Goal: Task Accomplishment & Management: Complete application form

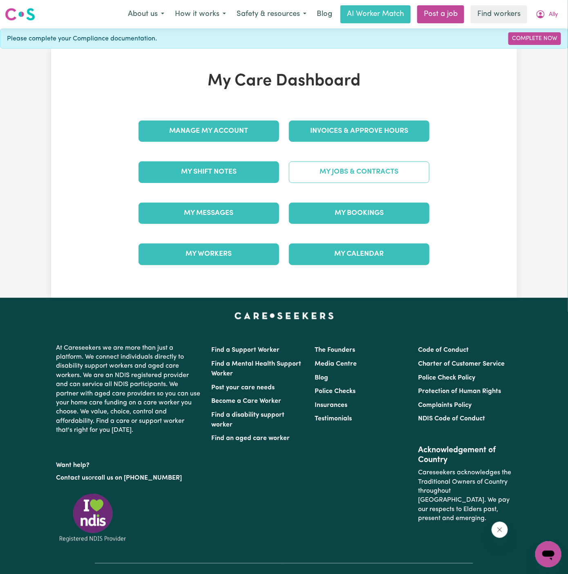
click at [357, 173] on link "My Jobs & Contracts" at bounding box center [359, 171] width 141 height 21
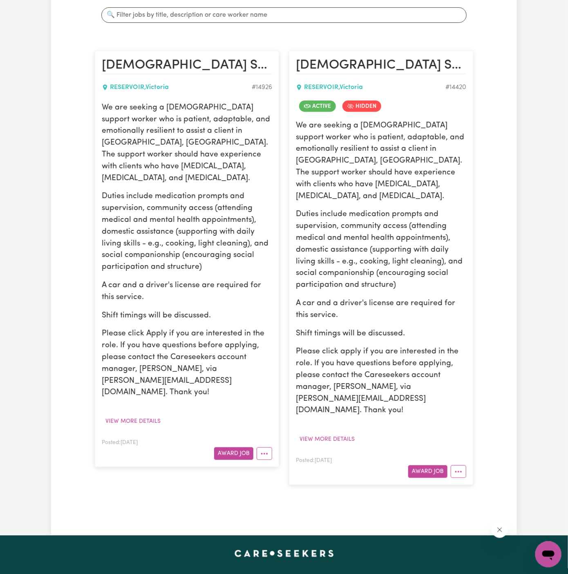
scroll to position [159, 0]
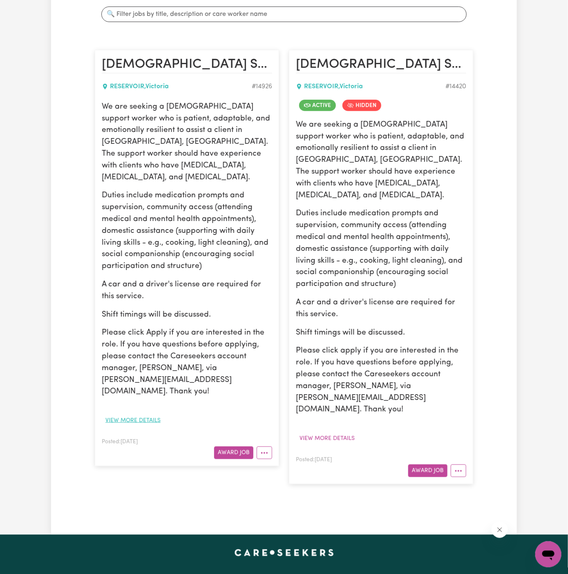
click at [137, 414] on button "View more details" at bounding box center [133, 420] width 63 height 13
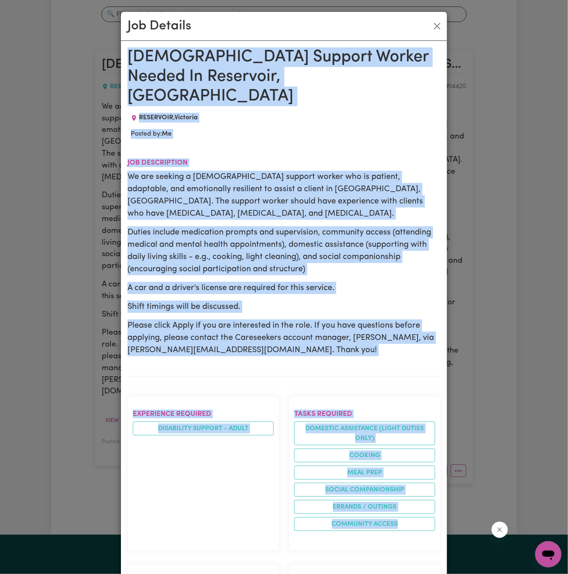
drag, startPoint x: 131, startPoint y: 63, endPoint x: 331, endPoint y: 520, distance: 499.1
click at [331, 520] on div "[DEMOGRAPHIC_DATA] Support Worker Needed In Reservoir, [GEOGRAPHIC_DATA] , [GEO…" at bounding box center [283, 537] width 313 height 980
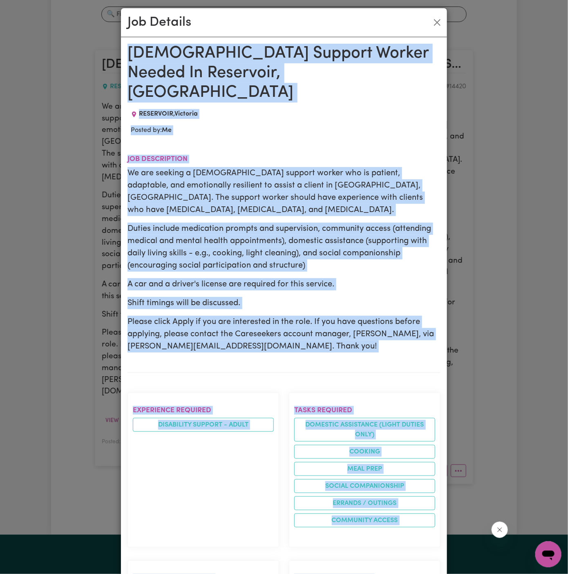
scroll to position [345, 0]
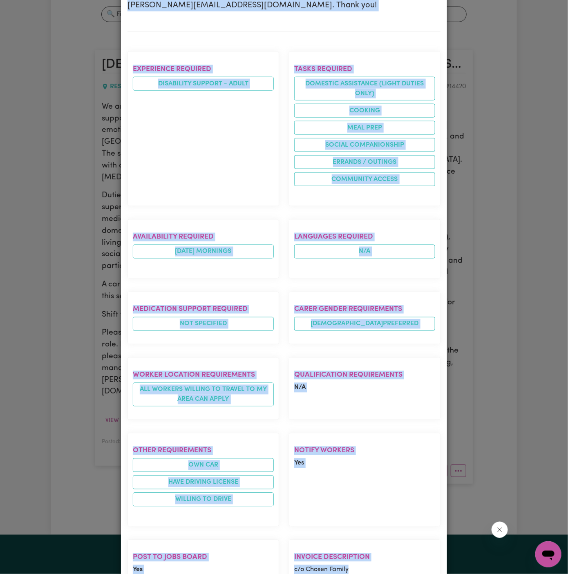
copy div "[DEMOGRAPHIC_DATA] Support Worker Needed In Reservoir, [GEOGRAPHIC_DATA] , [GEO…"
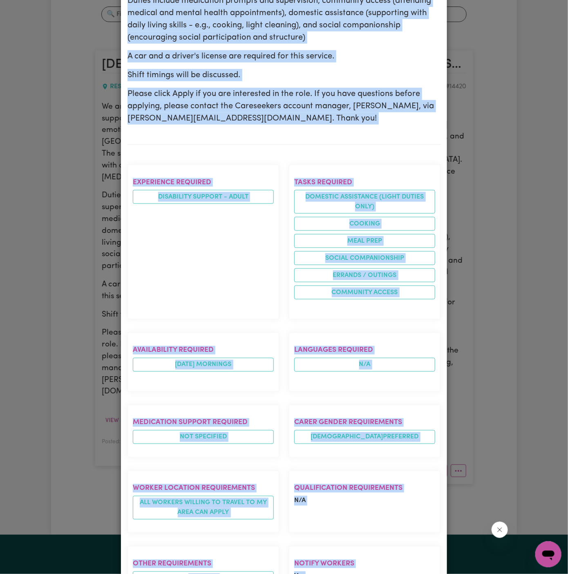
scroll to position [0, 0]
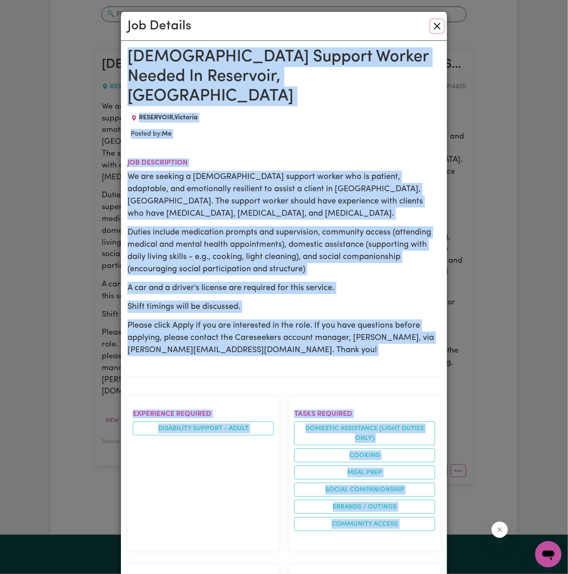
click at [439, 26] on button "Close" at bounding box center [437, 26] width 13 height 13
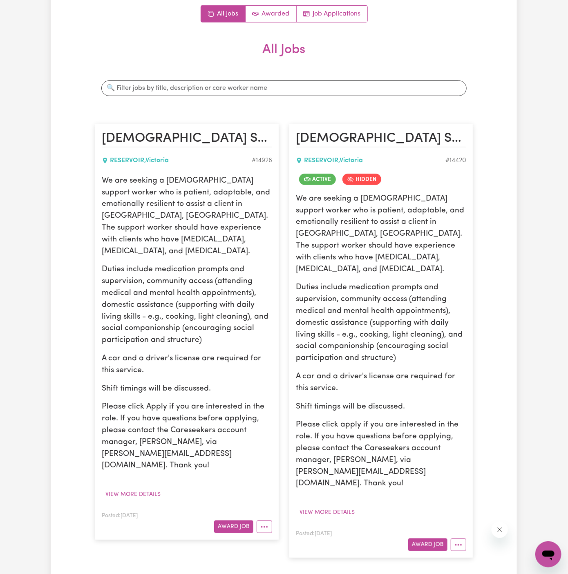
scroll to position [98, 0]
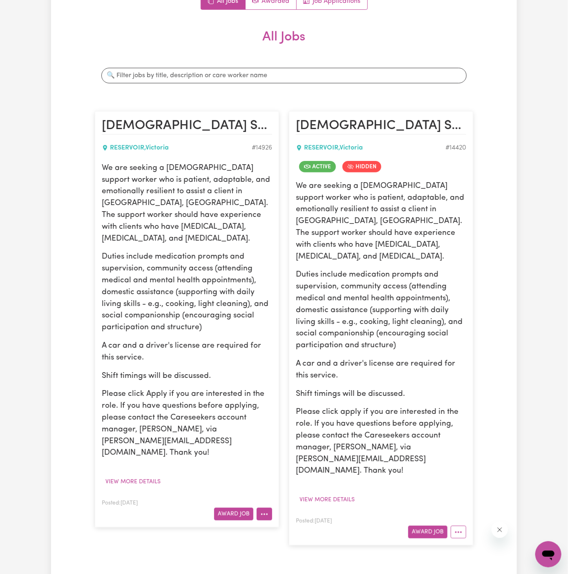
click at [262, 510] on icon "More options" at bounding box center [264, 514] width 8 height 8
click at [301, 525] on link "Hide Job" at bounding box center [289, 533] width 65 height 16
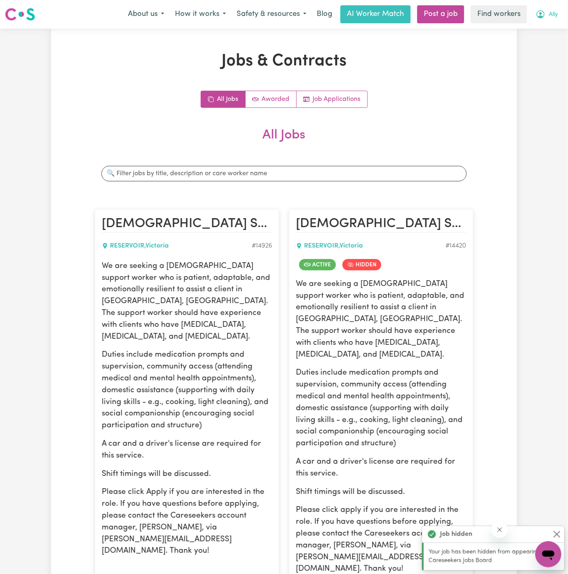
click at [554, 15] on span "Ally" at bounding box center [553, 14] width 9 height 9
click at [447, 13] on link "Post a job" at bounding box center [440, 14] width 47 height 18
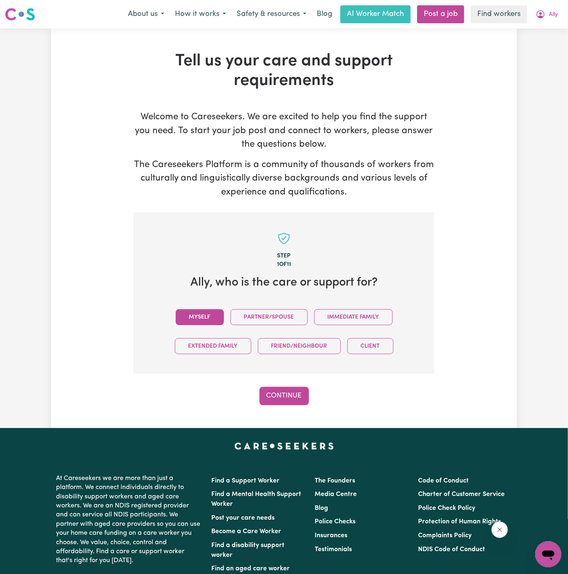
click at [213, 314] on button "Myself" at bounding box center [200, 317] width 48 height 16
click at [285, 388] on button "Continue" at bounding box center [283, 396] width 49 height 18
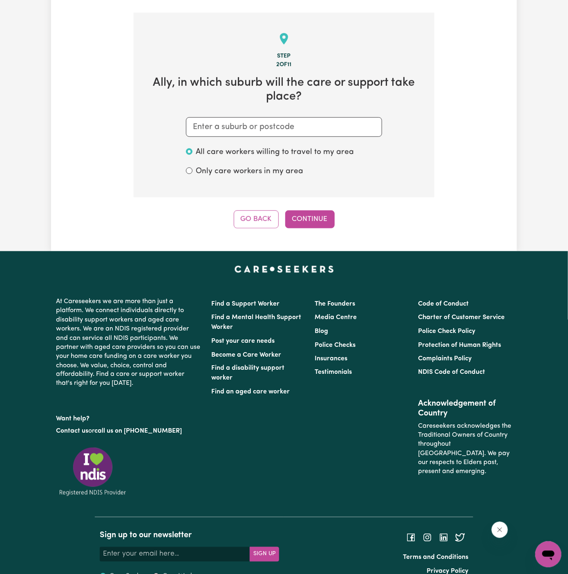
scroll to position [212, 0]
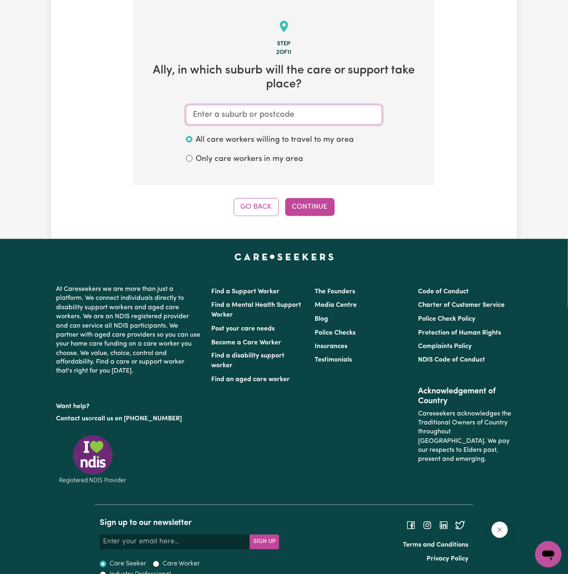
click at [267, 118] on input "text" at bounding box center [284, 115] width 196 height 20
paste input "Reservoir"
type input "Reservoir"
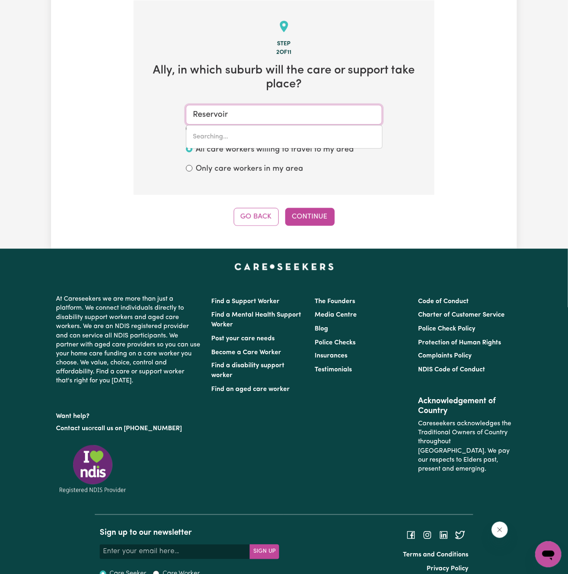
type input "Reservoir, [GEOGRAPHIC_DATA], 3073"
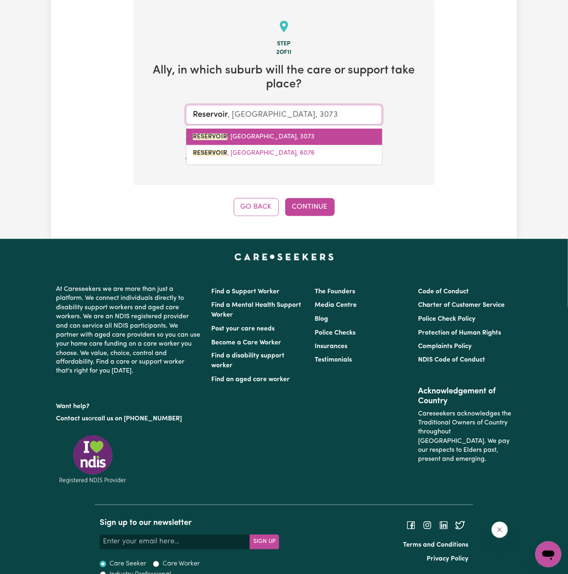
click at [263, 134] on span "RESERVOIR , [GEOGRAPHIC_DATA], 3073" at bounding box center [254, 137] width 122 height 7
type input "RESERVOIR, [GEOGRAPHIC_DATA], 3073"
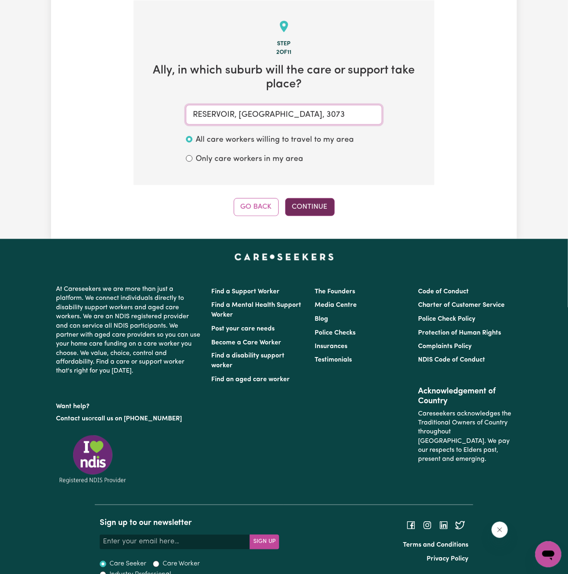
type input "RESERVOIR, [GEOGRAPHIC_DATA], 3073"
click at [315, 201] on button "Continue" at bounding box center [309, 207] width 49 height 18
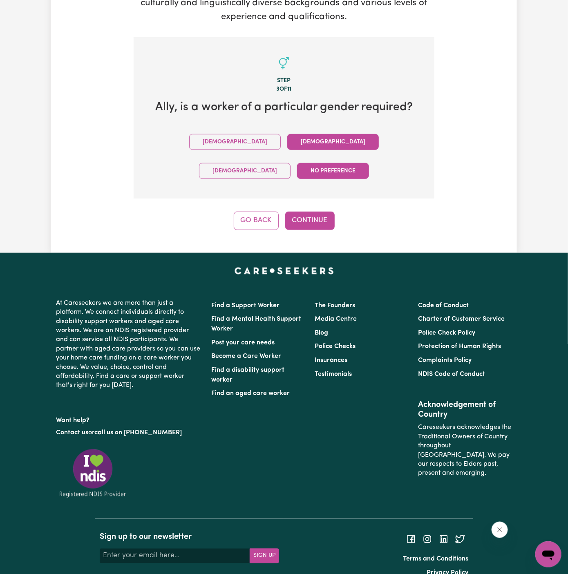
click at [287, 142] on button "[DEMOGRAPHIC_DATA]" at bounding box center [333, 142] width 92 height 16
click at [302, 212] on button "Continue" at bounding box center [309, 221] width 49 height 18
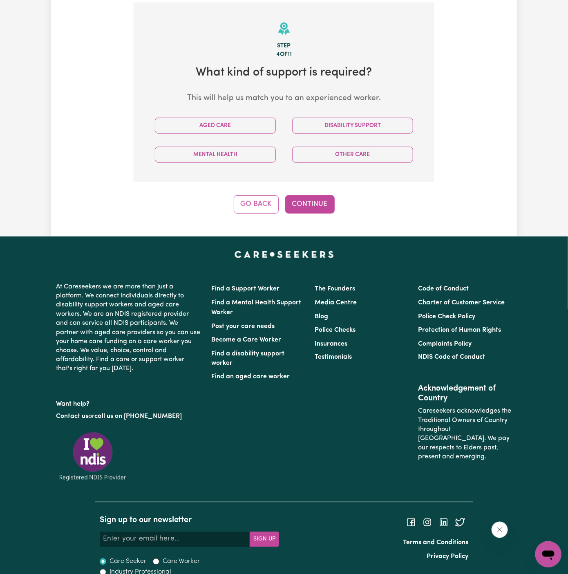
scroll to position [212, 0]
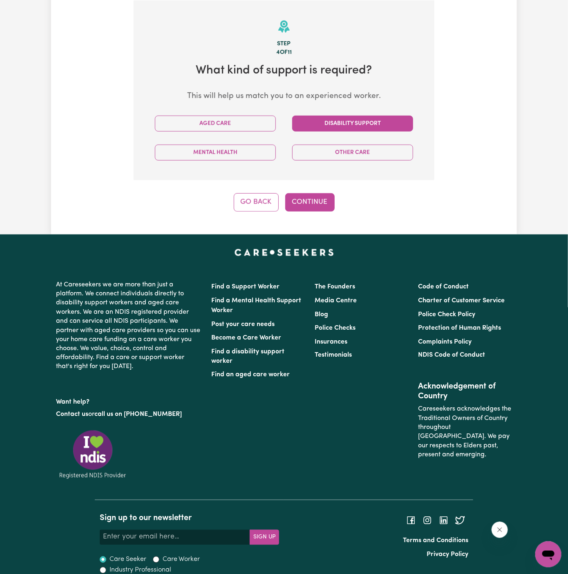
click at [314, 128] on button "Disability Support" at bounding box center [352, 124] width 121 height 16
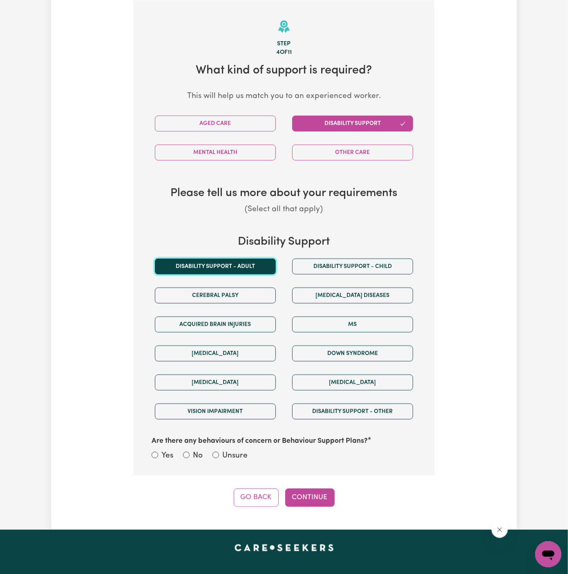
click at [228, 267] on button "Disability support - Adult" at bounding box center [215, 267] width 121 height 16
click at [238, 460] on div "Yes No Unsure" at bounding box center [284, 456] width 265 height 13
click at [232, 450] on label "Unsure" at bounding box center [234, 456] width 25 height 12
click at [219, 452] on input "Unsure" at bounding box center [215, 455] width 7 height 7
radio input "true"
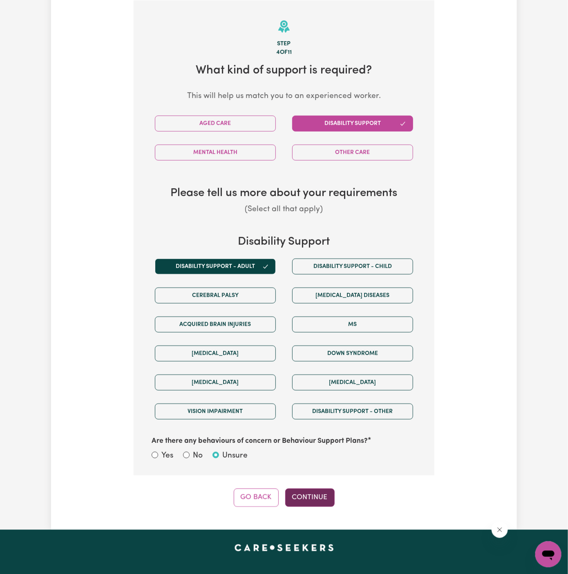
click at [302, 492] on button "Continue" at bounding box center [309, 498] width 49 height 18
select select "PRIVATELY"
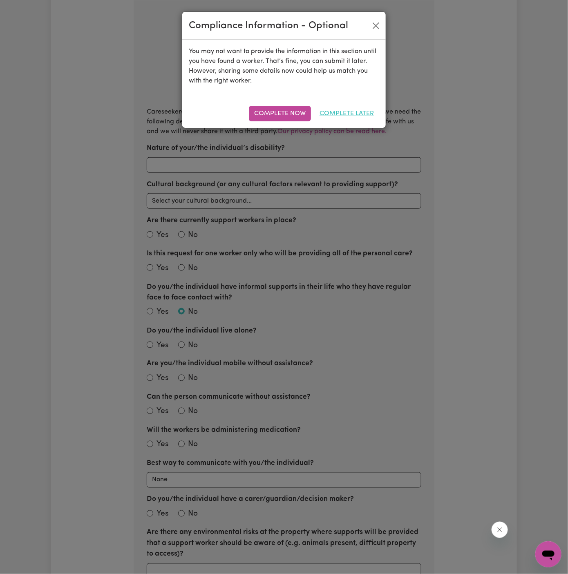
click at [345, 119] on button "Complete Later" at bounding box center [346, 114] width 65 height 16
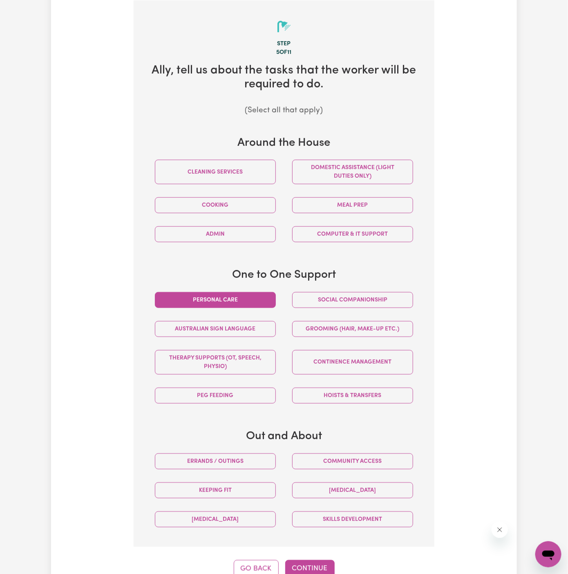
click at [246, 298] on button "Personal care" at bounding box center [215, 300] width 121 height 16
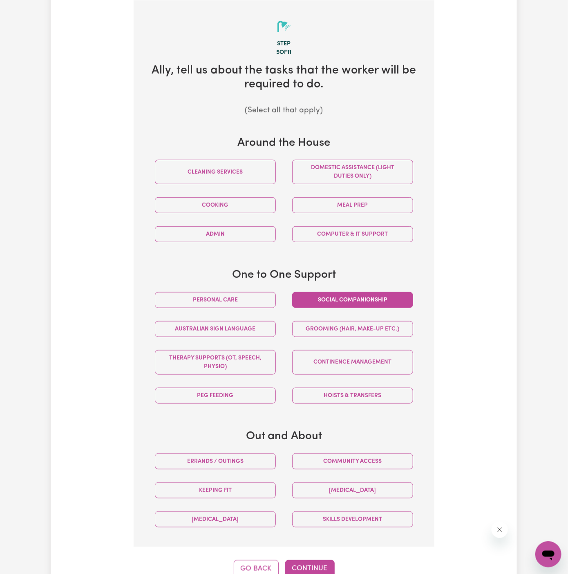
click at [318, 304] on button "Social companionship" at bounding box center [352, 300] width 121 height 16
click at [263, 296] on button "Personal care" at bounding box center [215, 300] width 121 height 16
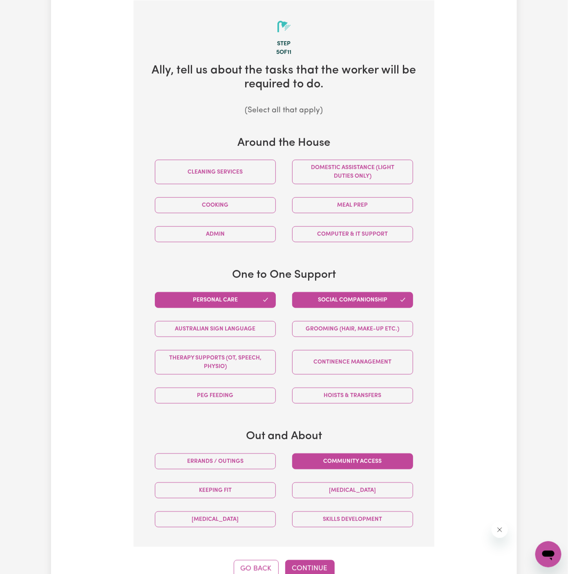
click at [359, 463] on button "Community access" at bounding box center [352, 461] width 121 height 16
click at [373, 185] on div "Domestic assistance (light duties only)" at bounding box center [352, 172] width 137 height 38
click at [368, 172] on button "Domestic assistance (light duties only)" at bounding box center [352, 172] width 121 height 25
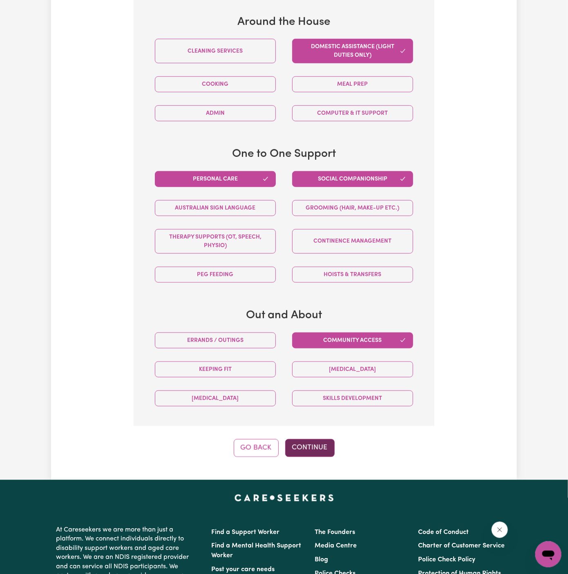
click at [310, 440] on button "Continue" at bounding box center [309, 448] width 49 height 18
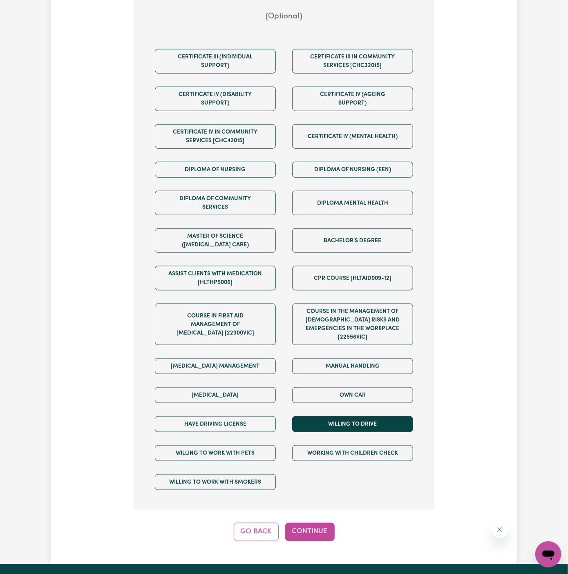
scroll to position [299, 0]
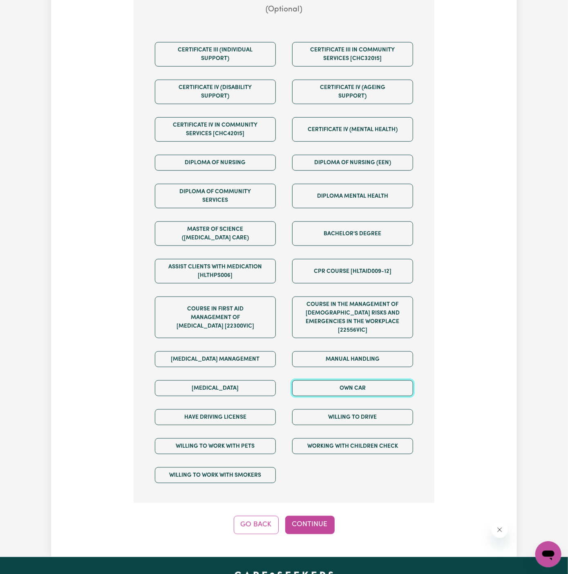
drag, startPoint x: 372, startPoint y: 377, endPoint x: 372, endPoint y: 395, distance: 18.0
click at [372, 380] on button "Own Car" at bounding box center [352, 388] width 121 height 16
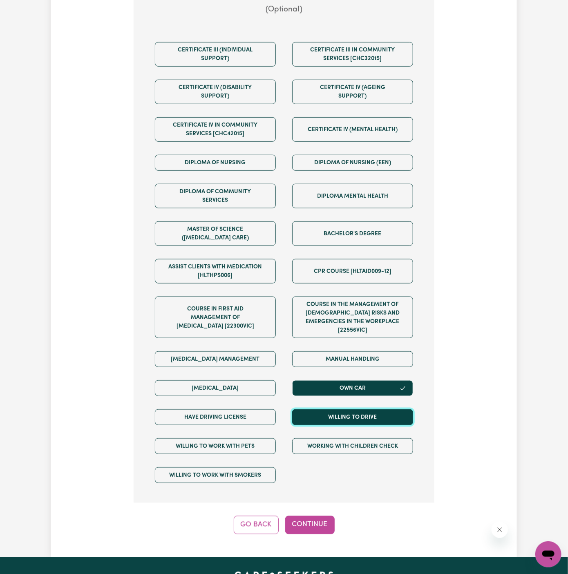
click at [372, 409] on button "Willing to drive" at bounding box center [352, 417] width 121 height 16
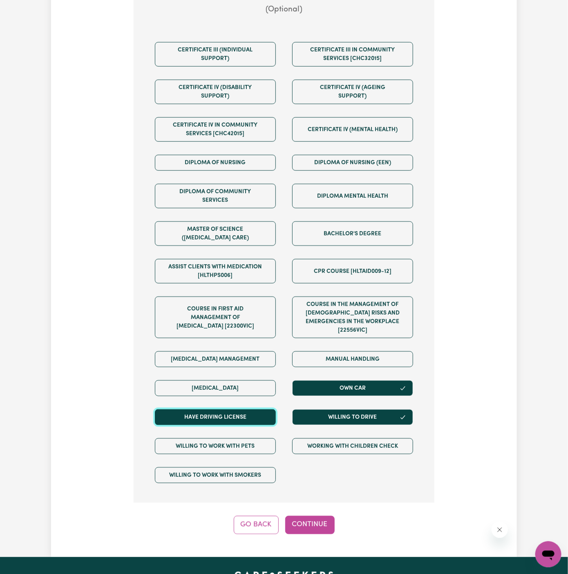
click at [264, 409] on button "Have driving license" at bounding box center [215, 417] width 121 height 16
click at [318, 516] on button "Continue" at bounding box center [309, 525] width 49 height 18
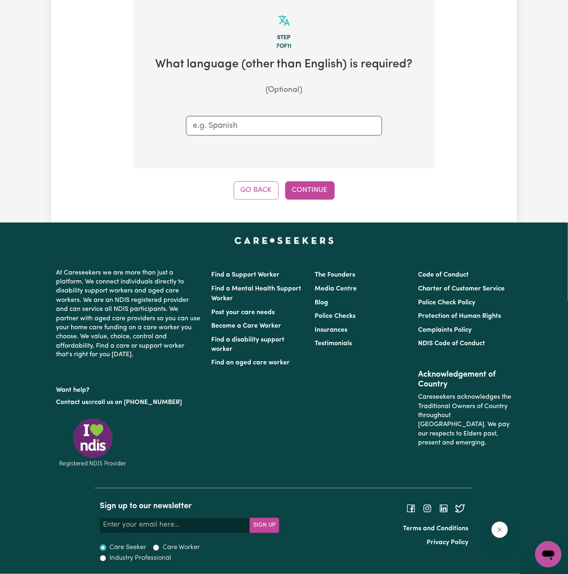
scroll to position [212, 0]
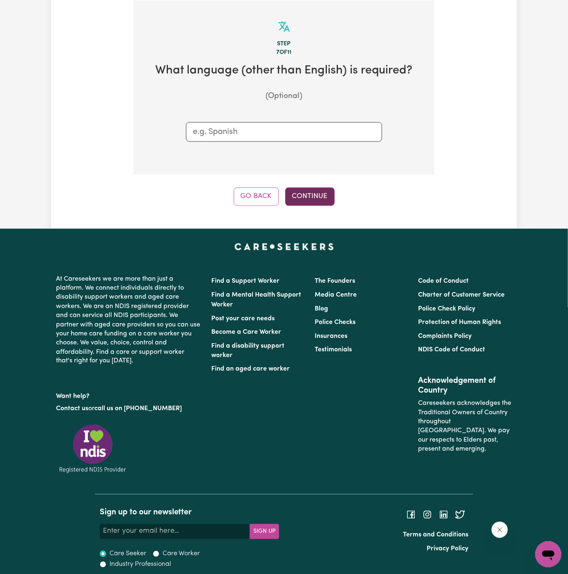
click at [321, 194] on button "Continue" at bounding box center [309, 197] width 49 height 18
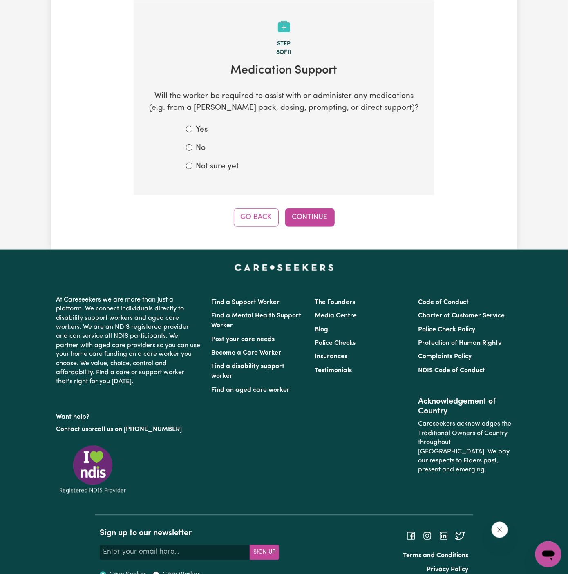
click at [201, 173] on section "Step 8 of 11 Medication Support Will the worker be required to assist with or a…" at bounding box center [284, 97] width 301 height 195
click at [207, 165] on label "Not sure yet" at bounding box center [217, 167] width 43 height 12
click at [192, 165] on input "Not sure yet" at bounding box center [189, 166] width 7 height 7
radio input "true"
click at [304, 214] on button "Continue" at bounding box center [309, 217] width 49 height 18
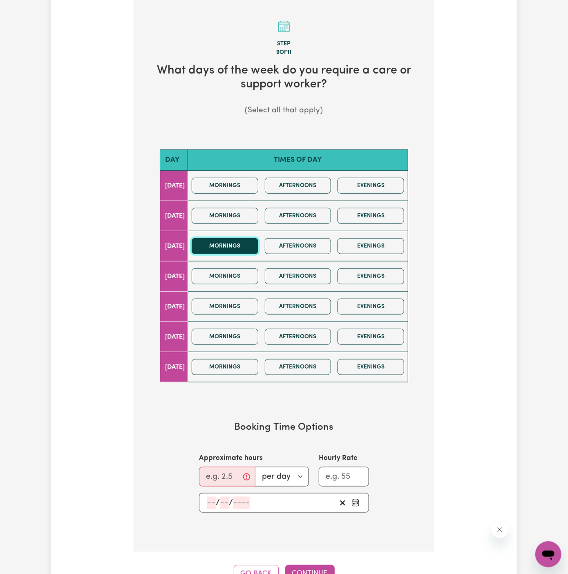
click at [244, 249] on button "Mornings" at bounding box center [225, 246] width 67 height 16
click at [292, 250] on button "Afternoons" at bounding box center [298, 246] width 67 height 16
click at [225, 468] on input "Approximate hours" at bounding box center [227, 477] width 56 height 20
type input "2"
click at [216, 498] on span "/" at bounding box center [218, 502] width 4 height 9
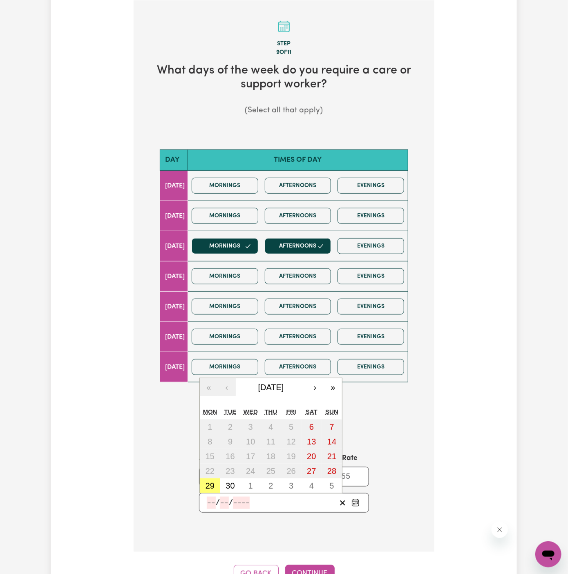
click at [214, 499] on input "number" at bounding box center [211, 503] width 9 height 12
click at [250, 485] on abbr "1" at bounding box center [250, 485] width 4 height 9
type input "[DATE]"
type input "1"
type input "10"
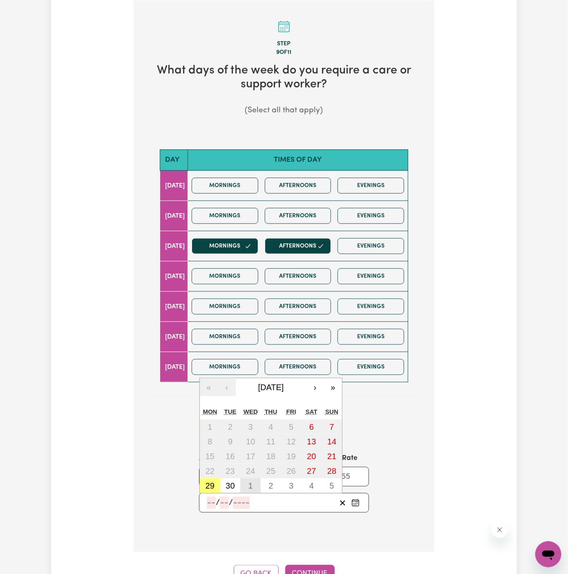
type input "2025"
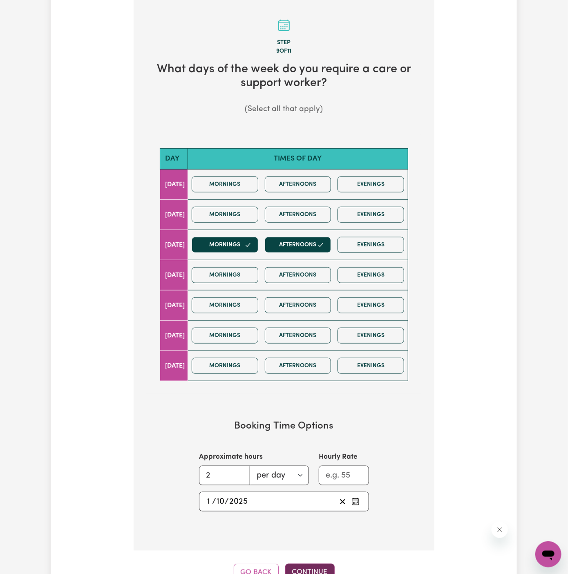
click at [308, 564] on button "Continue" at bounding box center [309, 573] width 49 height 18
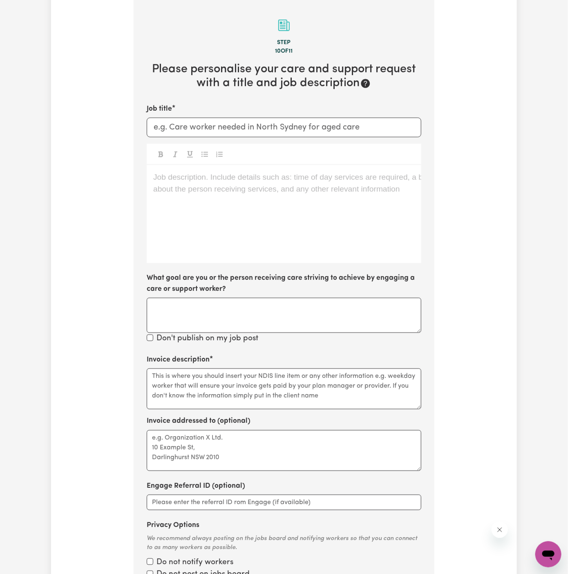
scroll to position [212, 0]
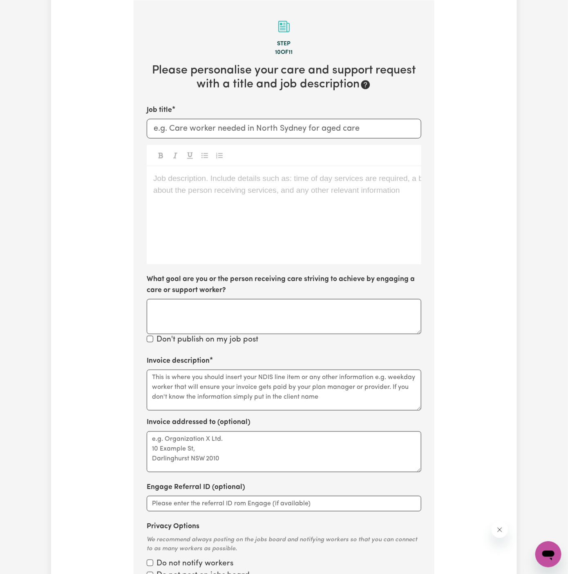
click at [272, 248] on div "Job description. Include details such as: time of day services are required, a …" at bounding box center [284, 215] width 275 height 98
click at [300, 237] on div "Job description. Include details such as: time of day services are required, a …" at bounding box center [284, 215] width 275 height 98
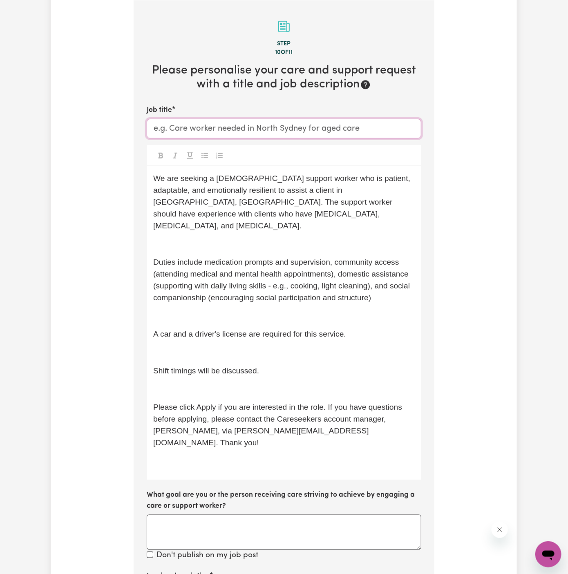
click at [304, 124] on input "Job title" at bounding box center [284, 129] width 275 height 20
paste input "[DEMOGRAPHIC_DATA] Support Worker Needed In Reservoir, [GEOGRAPHIC_DATA]"
type input "[DEMOGRAPHIC_DATA] Support Worker Needed In Reservoir, [GEOGRAPHIC_DATA]"
click at [272, 218] on p "We are seeking a [DEMOGRAPHIC_DATA] support worker who is patient, adaptable, a…" at bounding box center [283, 202] width 261 height 59
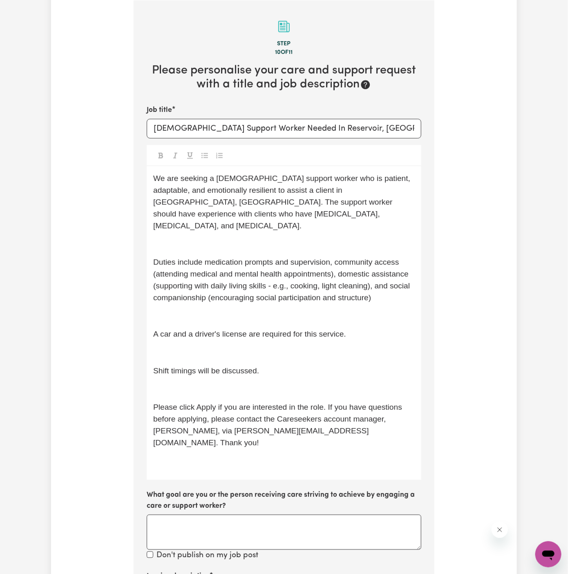
click at [273, 224] on div "We are seeking a [DEMOGRAPHIC_DATA] support worker who is patient, adaptable, a…" at bounding box center [284, 323] width 275 height 314
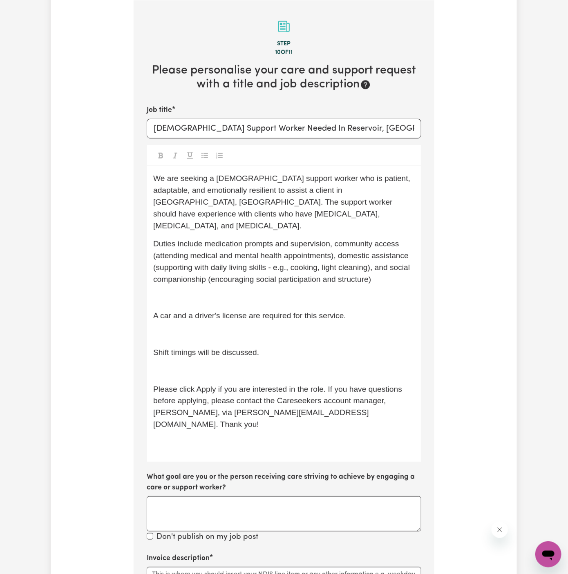
click at [315, 255] on span "Duties include medication prompts and supervision, community access (attending …" at bounding box center [282, 261] width 259 height 44
click at [280, 292] on p "﻿" at bounding box center [283, 298] width 261 height 12
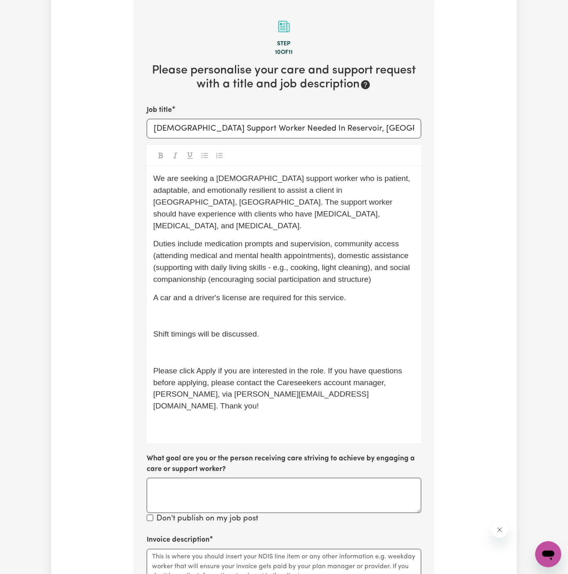
click at [271, 310] on p "﻿" at bounding box center [283, 316] width 261 height 12
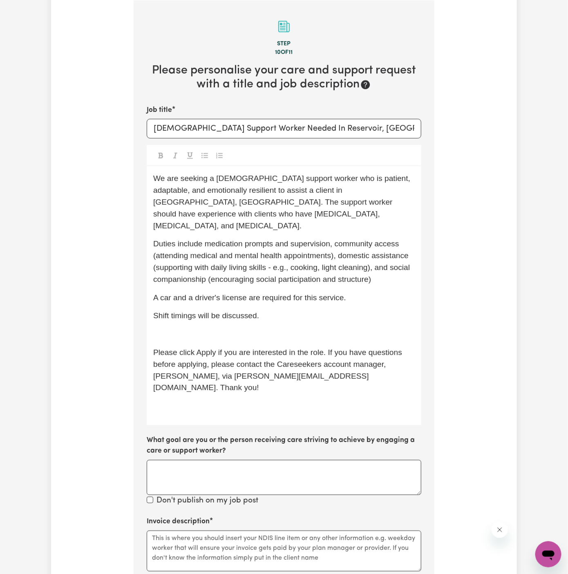
click at [242, 328] on p "﻿" at bounding box center [283, 334] width 261 height 12
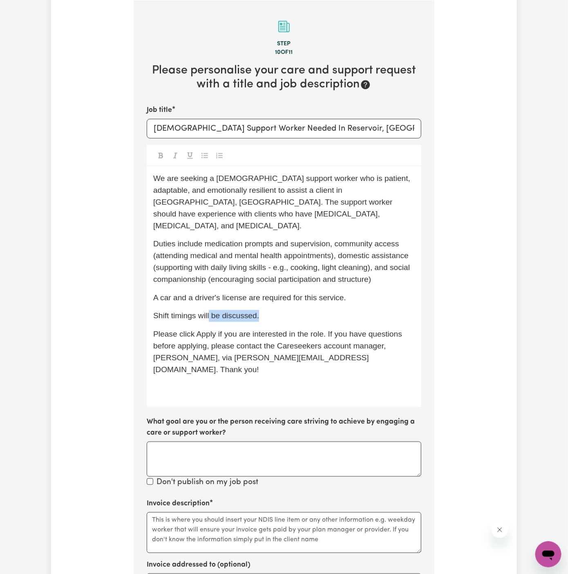
drag, startPoint x: 209, startPoint y: 304, endPoint x: 350, endPoint y: 303, distance: 140.5
click at [350, 310] on p "Shift timings will be discussed." at bounding box center [283, 316] width 261 height 12
drag, startPoint x: 220, startPoint y: 304, endPoint x: 377, endPoint y: 302, distance: 156.9
click at [377, 310] on p "Shift timings will be discussed." at bounding box center [283, 316] width 261 height 12
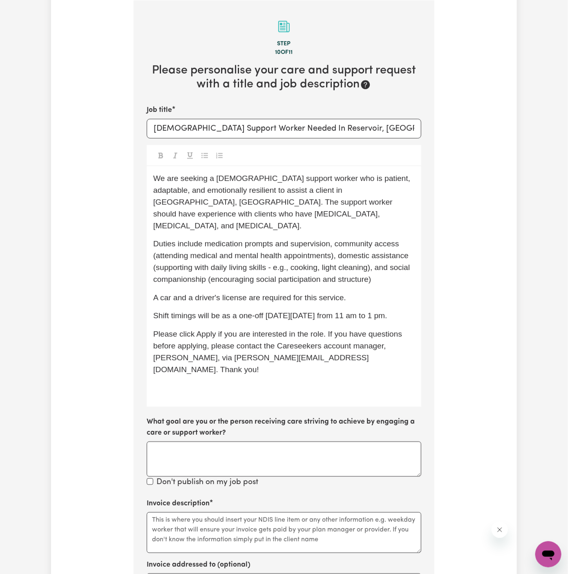
click at [381, 311] on span "Shift timings will be as a one-off [DATE][DATE] from 11 am to 1 pm." at bounding box center [270, 315] width 234 height 9
click at [389, 330] on span "Please click Apply if you are interested in the role. If you have questions bef…" at bounding box center [278, 352] width 251 height 44
click at [386, 311] on span "Shift timings will be as a one-off [DATE][DATE], from 11 am to 1 pm." at bounding box center [271, 315] width 236 height 9
click at [389, 311] on span "Shift timings will be as a one-off [DATE][DATE], from 11 am to 1 pm." at bounding box center [271, 315] width 236 height 9
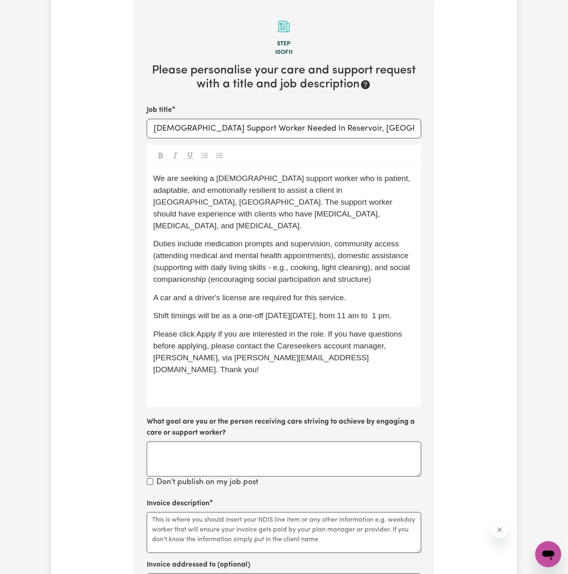
click at [401, 330] on span "Please click Apply if you are interested in the role. If you have questions bef…" at bounding box center [278, 352] width 251 height 44
click at [391, 311] on span "Shift timings will be as a one-off [DATE][DATE], from 11 am to 1 pm." at bounding box center [272, 315] width 238 height 9
click at [389, 311] on span "Shift timings will be as a one-off [DATE][DATE], from 11 am to 1 pm." at bounding box center [271, 315] width 236 height 9
click at [290, 339] on p "Please click Apply if you are interested in the role. If you have questions bef…" at bounding box center [283, 351] width 261 height 47
click at [231, 382] on div "We are seeking a [DEMOGRAPHIC_DATA] support worker who is patient, adaptable, a…" at bounding box center [284, 286] width 275 height 241
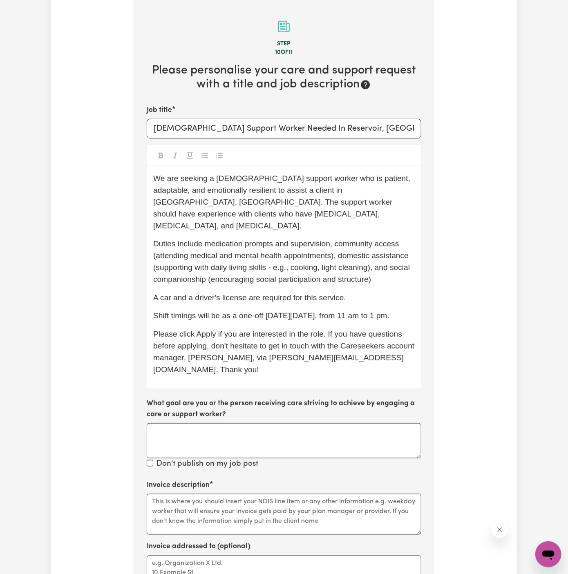
click at [304, 292] on div "We are seeking a [DEMOGRAPHIC_DATA] support worker who is patient, adaptable, a…" at bounding box center [284, 277] width 275 height 222
click at [230, 494] on textarea "Invoice description" at bounding box center [284, 514] width 275 height 41
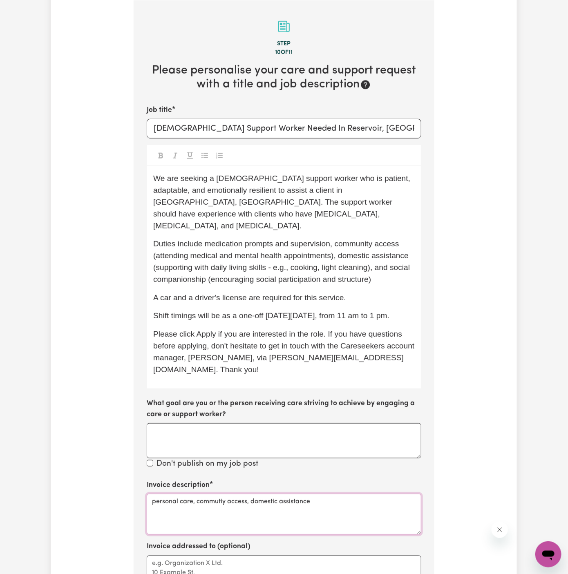
click at [214, 494] on textarea "personal care, commutiy access, domestic assistance" at bounding box center [284, 514] width 275 height 41
click at [213, 494] on textarea "personal care, commutiy access, domestic assistance" at bounding box center [284, 514] width 275 height 41
drag, startPoint x: 217, startPoint y: 476, endPoint x: 235, endPoint y: 487, distance: 20.3
click at [217, 494] on textarea "personal care, commutiy access, domestic assistance" at bounding box center [284, 514] width 275 height 41
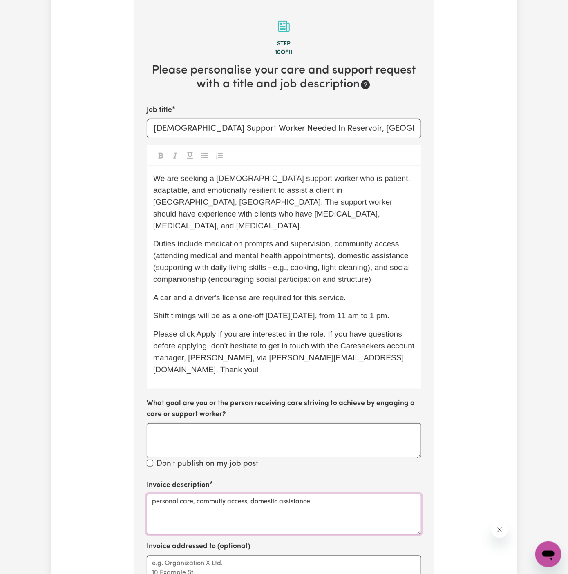
click at [248, 496] on textarea "personal care, commutiy access, domestic assistance" at bounding box center [284, 514] width 275 height 41
click at [220, 494] on textarea "personal care, commutiy access, domestic assistance" at bounding box center [284, 514] width 275 height 41
click at [225, 494] on textarea "personal care, commutniiy access, domestic assistance" at bounding box center [284, 514] width 275 height 41
click at [316, 494] on textarea "personal care, community access, domestic assistance" at bounding box center [284, 514] width 275 height 41
click at [363, 494] on textarea "personal care, community access, domestic assistance" at bounding box center [284, 514] width 275 height 41
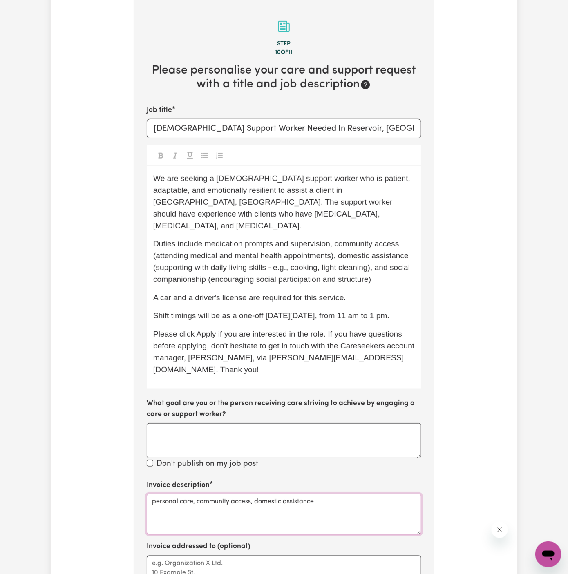
type textarea "personal care, community access, domestic assistance"
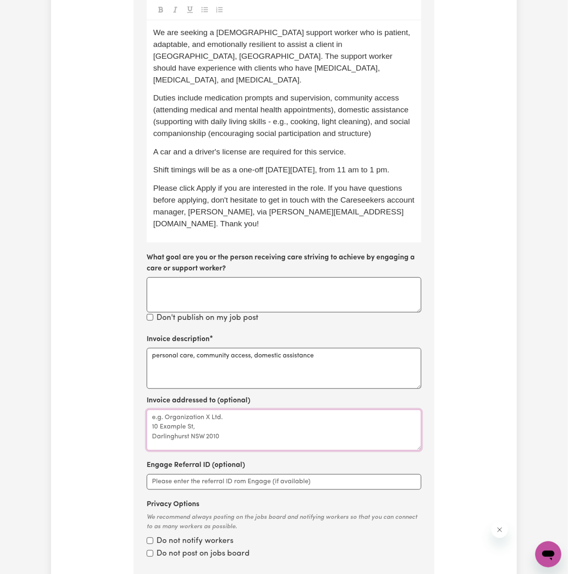
click at [229, 410] on textarea "Invoice addressed to (optional)" at bounding box center [284, 430] width 275 height 41
paste textarea "Chosen Family"
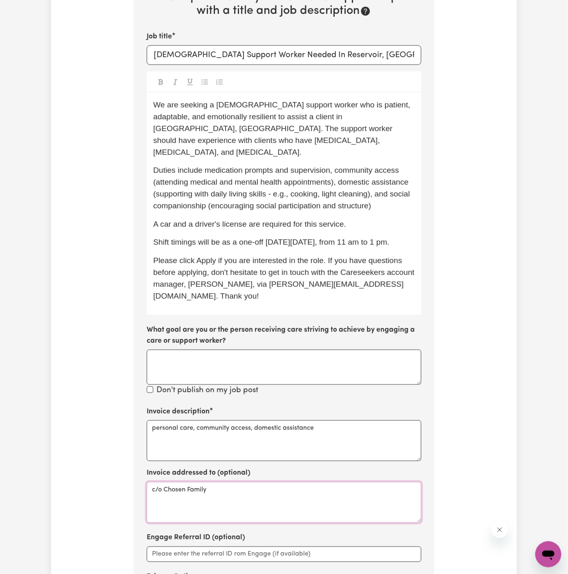
scroll to position [284, 0]
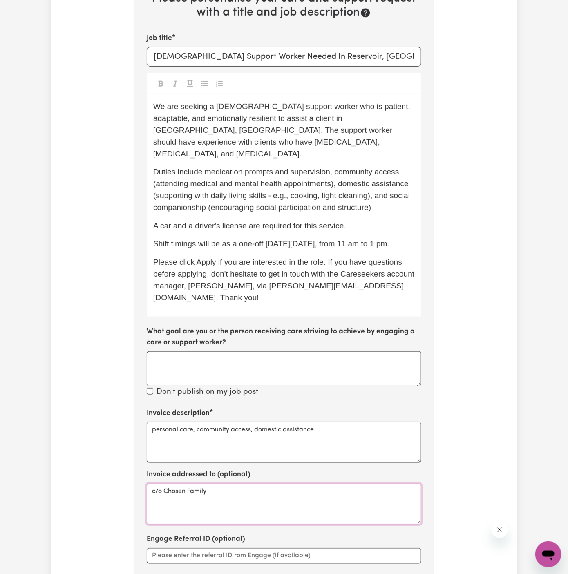
type textarea "c/o Chosen Family"
click at [207, 168] on span "Duties include medication prompts and supervision, community access (attending …" at bounding box center [282, 190] width 259 height 44
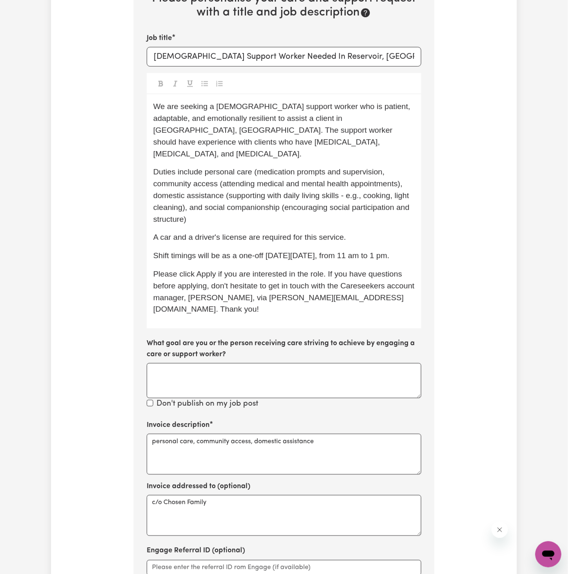
click at [382, 168] on span "Duties include personal care (medication prompts and supervision, community acc…" at bounding box center [282, 196] width 259 height 56
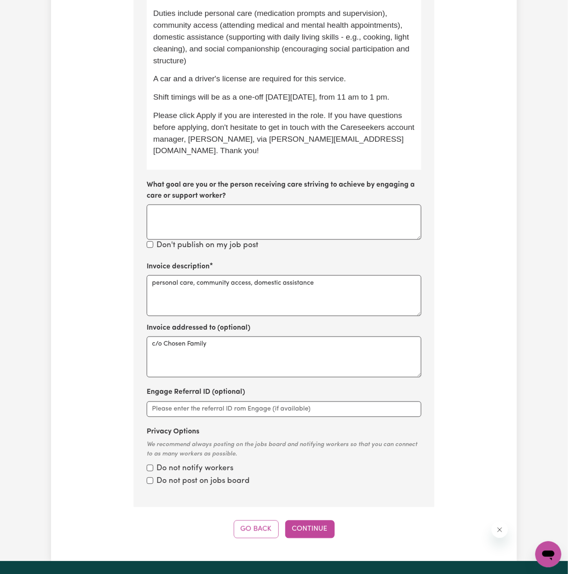
scroll to position [451, 0]
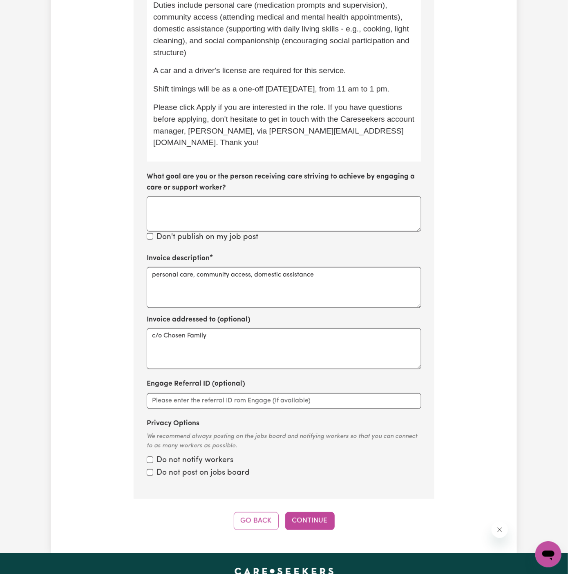
click at [309, 480] on div "Step 10 of 11 Please personalise your care and support request with a title and…" at bounding box center [284, 146] width 301 height 769
click at [309, 485] on div "Step 10 of 11 Please personalise your care and support request with a title and…" at bounding box center [284, 146] width 301 height 769
click at [309, 512] on button "Continue" at bounding box center [309, 521] width 49 height 18
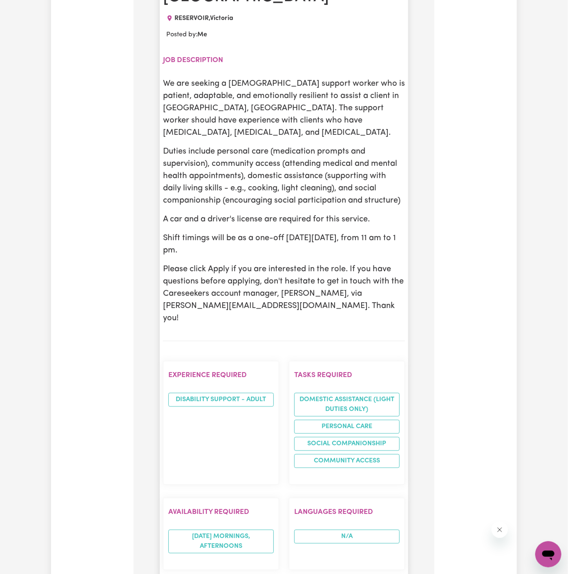
scroll to position [447, 0]
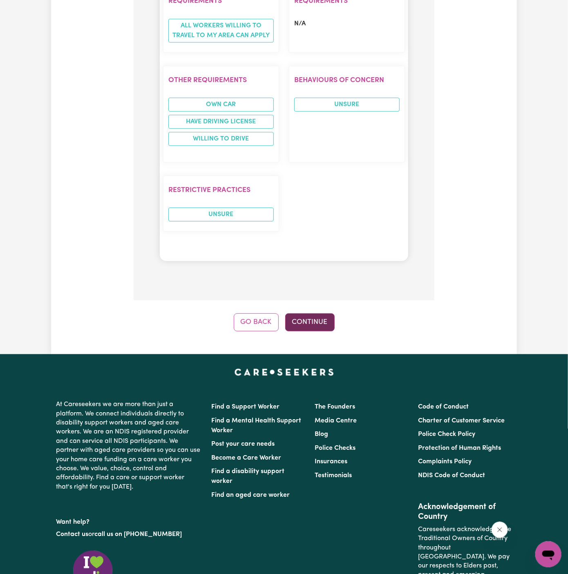
click at [311, 313] on button "Continue" at bounding box center [309, 322] width 49 height 18
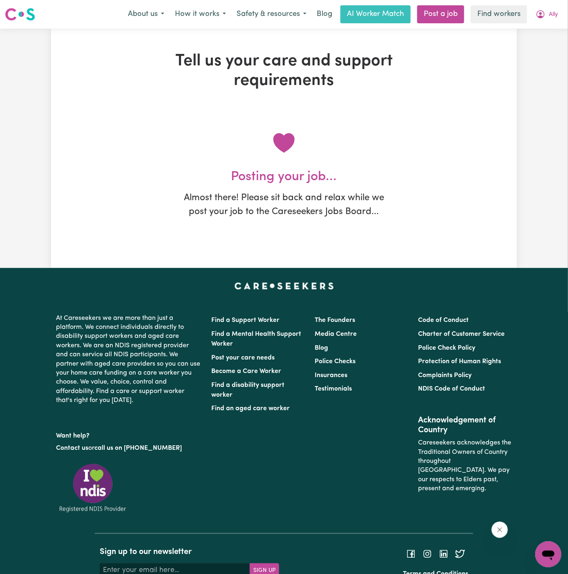
scroll to position [0, 0]
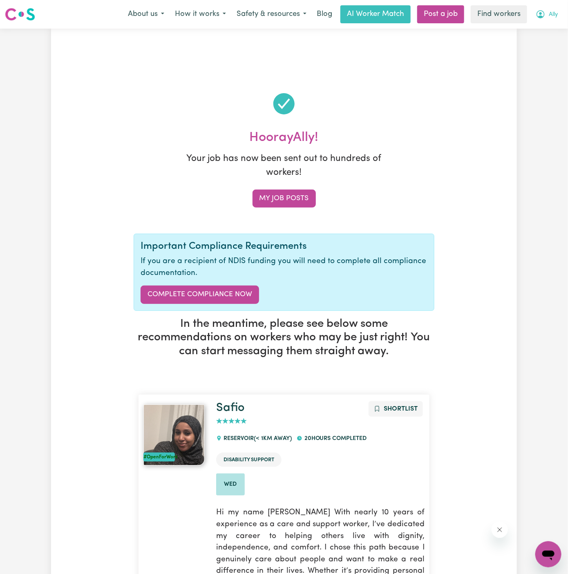
click at [549, 16] on span "Ally" at bounding box center [553, 14] width 9 height 9
click at [547, 25] on link "My Dashboard" at bounding box center [530, 32] width 65 height 16
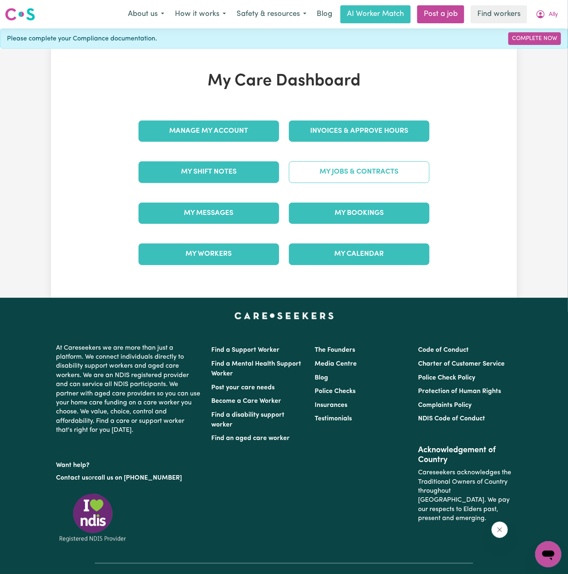
click at [374, 164] on link "My Jobs & Contracts" at bounding box center [359, 171] width 141 height 21
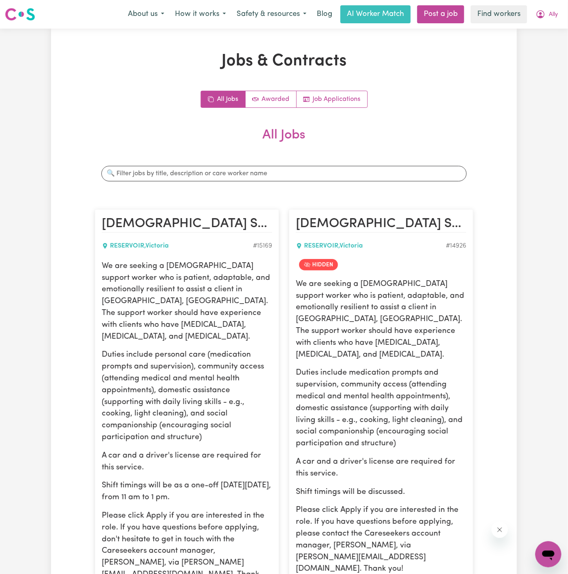
click at [198, 294] on p "We are seeking a [DEMOGRAPHIC_DATA] support worker who is patient, adaptable, a…" at bounding box center [187, 302] width 170 height 83
drag, startPoint x: 103, startPoint y: 265, endPoint x: 250, endPoint y: 489, distance: 267.9
click at [250, 489] on div "We are seeking a [DEMOGRAPHIC_DATA] support worker who is patient, adaptable, a…" at bounding box center [187, 427] width 170 height 332
copy div "We are seeking a [DEMOGRAPHIC_DATA] support worker who is patient, adaptable, a…"
click at [556, 11] on span "Ally" at bounding box center [553, 14] width 9 height 9
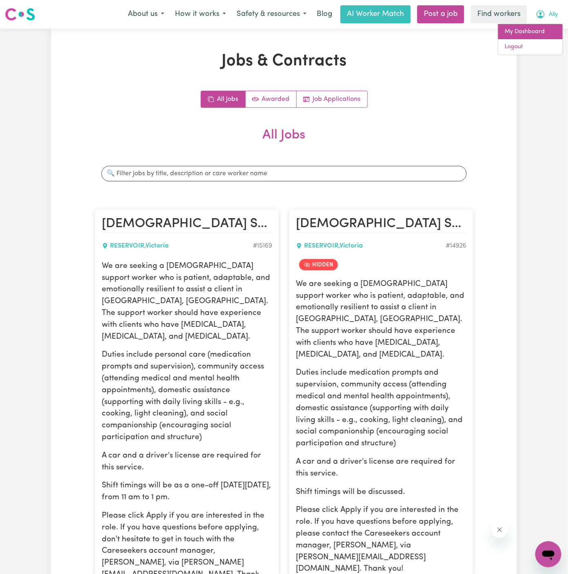
click at [541, 33] on link "My Dashboard" at bounding box center [530, 32] width 65 height 16
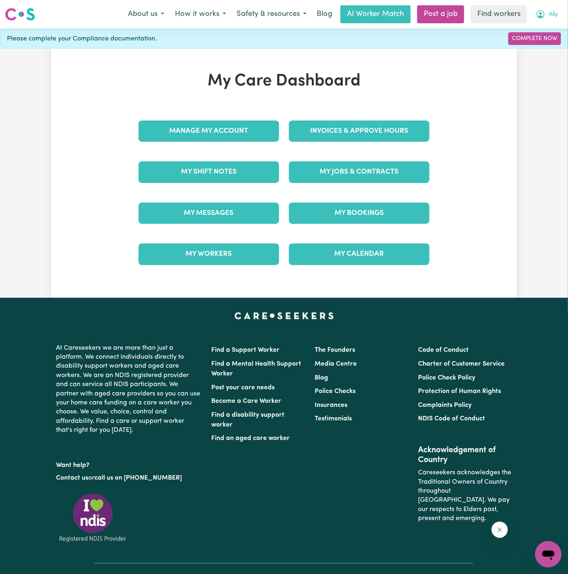
click at [554, 16] on span "Ally" at bounding box center [553, 14] width 9 height 9
click at [531, 47] on link "Logout" at bounding box center [530, 47] width 65 height 16
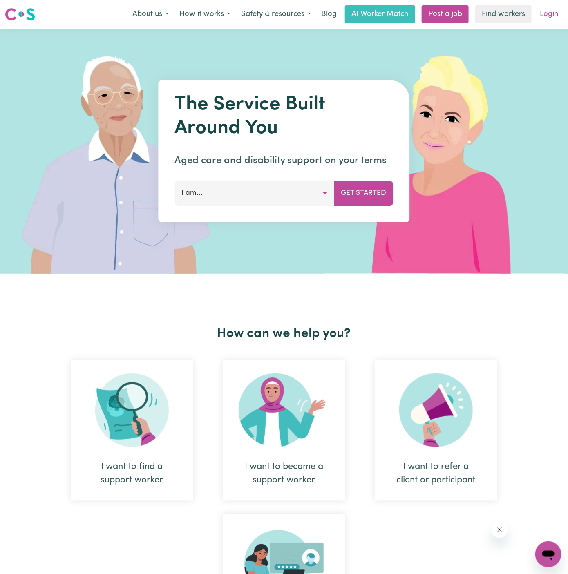
click at [547, 20] on link "Login" at bounding box center [549, 14] width 28 height 18
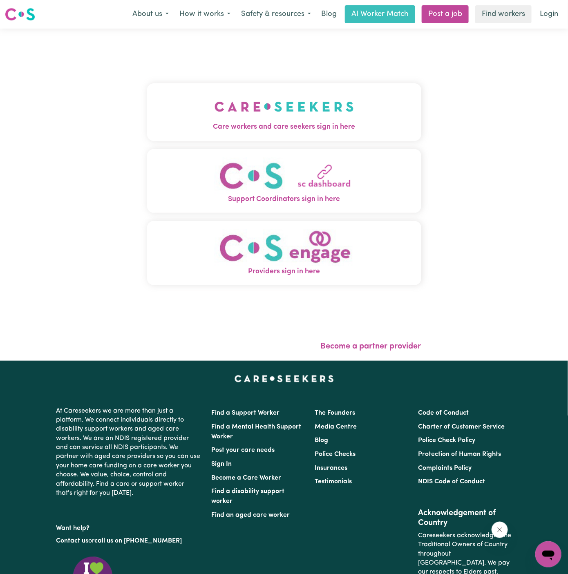
click at [271, 103] on img "Care workers and care seekers sign in here" at bounding box center [283, 107] width 139 height 30
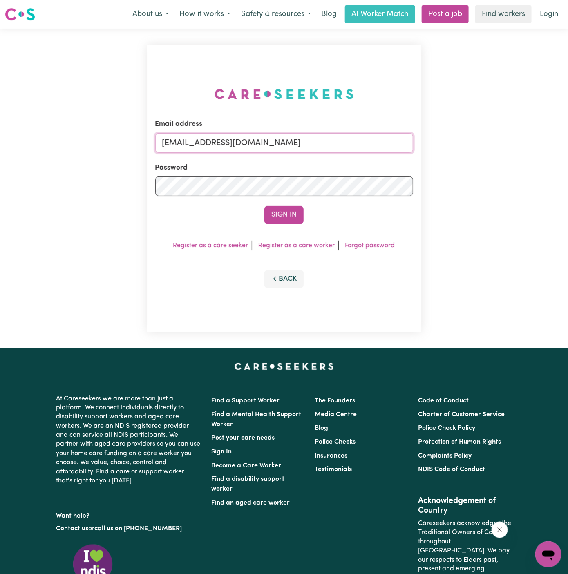
click at [212, 139] on input "[EMAIL_ADDRESS][DOMAIN_NAME]" at bounding box center [284, 143] width 258 height 20
drag, startPoint x: 203, startPoint y: 140, endPoint x: 441, endPoint y: 150, distance: 238.4
click at [441, 150] on div "Email address [EMAIL_ADDRESS][DOMAIN_NAME] Password Sign In Register as a care …" at bounding box center [284, 189] width 568 height 320
paste input "LorraineSullivanYS@careseekers"
type input "[EMAIL_ADDRESS][DOMAIN_NAME]"
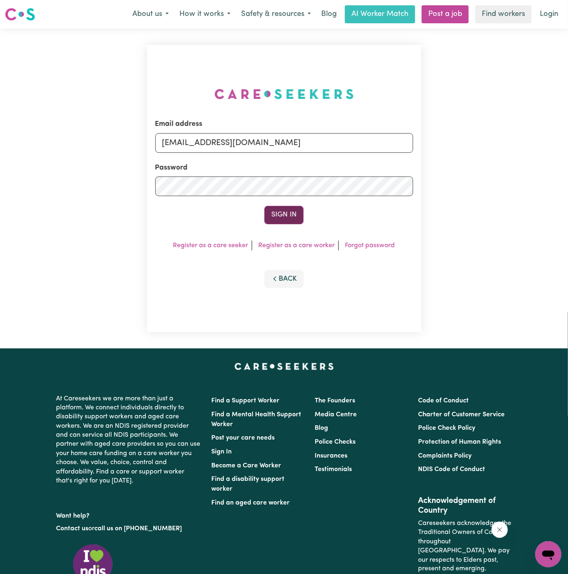
click at [294, 207] on button "Sign In" at bounding box center [283, 215] width 39 height 18
